Goal: Check status: Check status

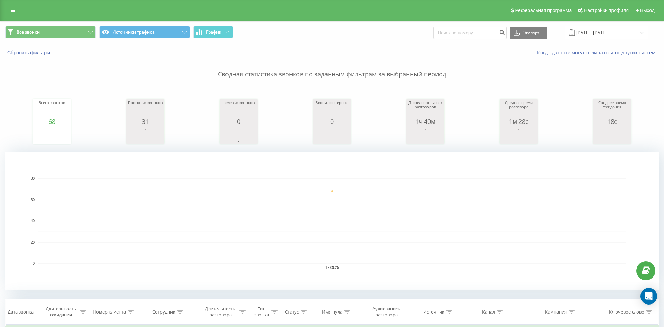
click at [617, 34] on input "[DATE] - [DATE]" at bounding box center [606, 32] width 84 height 13
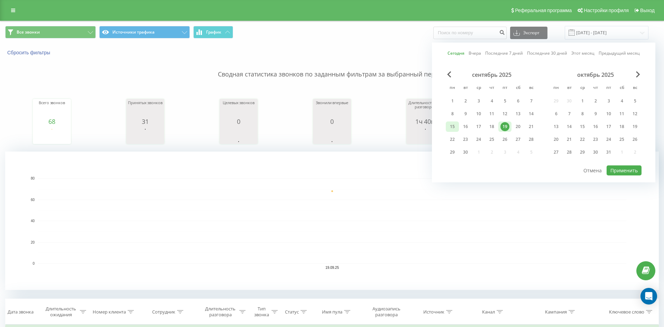
click at [452, 124] on div "15" at bounding box center [452, 126] width 9 height 9
click at [508, 124] on div "19" at bounding box center [504, 126] width 9 height 9
click at [632, 171] on button "Применить" at bounding box center [623, 170] width 35 height 10
type input "[DATE] - [DATE]"
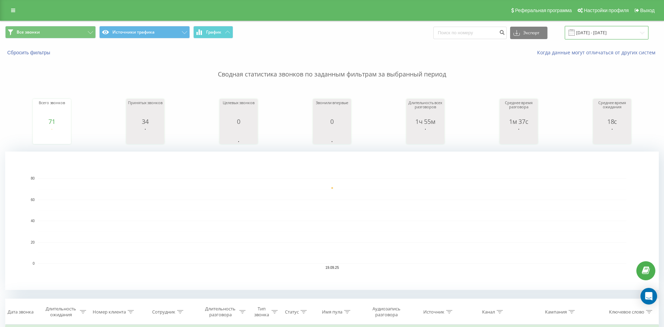
click at [597, 36] on input "[DATE] - [DATE]" at bounding box center [606, 32] width 84 height 13
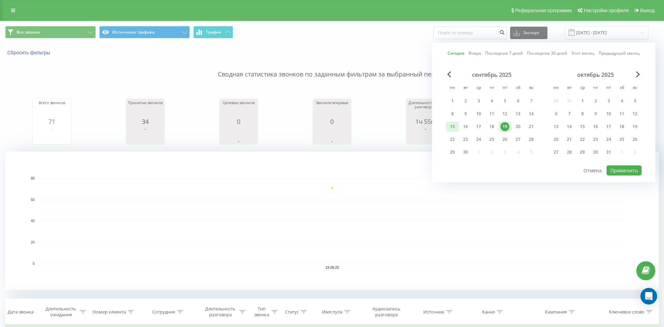
click at [454, 124] on div "15" at bounding box center [452, 126] width 9 height 9
click at [508, 126] on div "19" at bounding box center [504, 126] width 9 height 9
click at [629, 174] on button "Применить" at bounding box center [623, 170] width 35 height 10
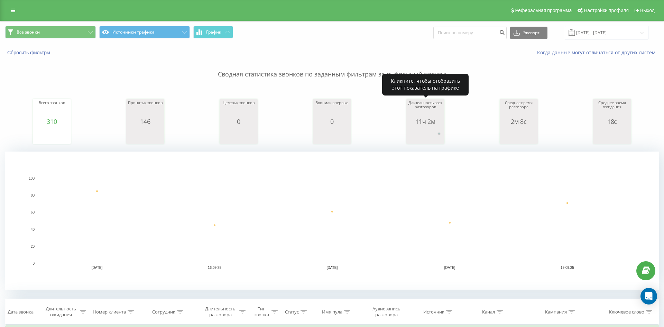
click at [441, 131] on rect "A chart." at bounding box center [425, 135] width 35 height 13
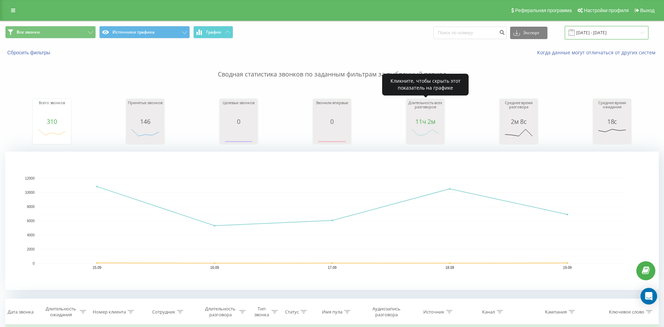
click at [595, 34] on input "[DATE] - [DATE]" at bounding box center [606, 32] width 84 height 13
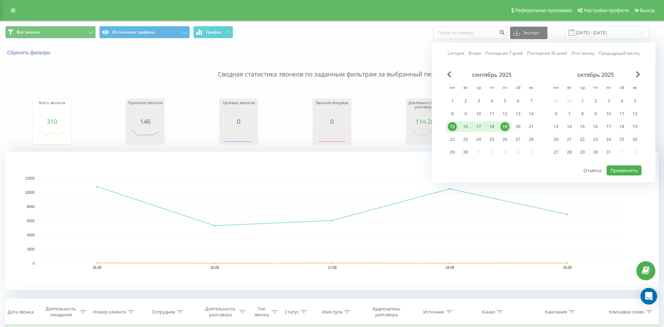
click at [504, 127] on div "19" at bounding box center [504, 126] width 9 height 9
drag, startPoint x: 620, startPoint y: 170, endPoint x: 609, endPoint y: 168, distance: 11.3
click at [619, 170] on button "Применить" at bounding box center [623, 170] width 35 height 10
type input "[DATE] - [DATE]"
